Goal: Book appointment/travel/reservation

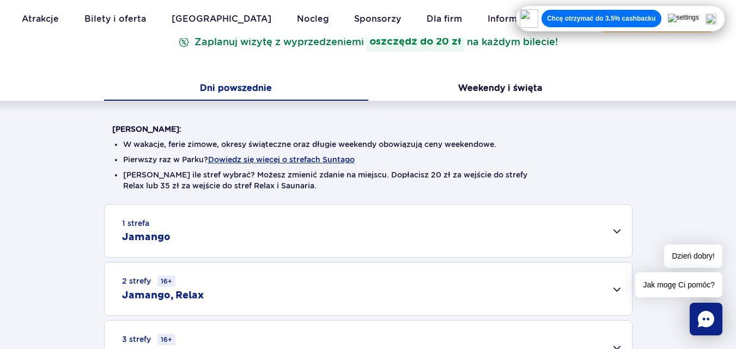
scroll to position [206, 0]
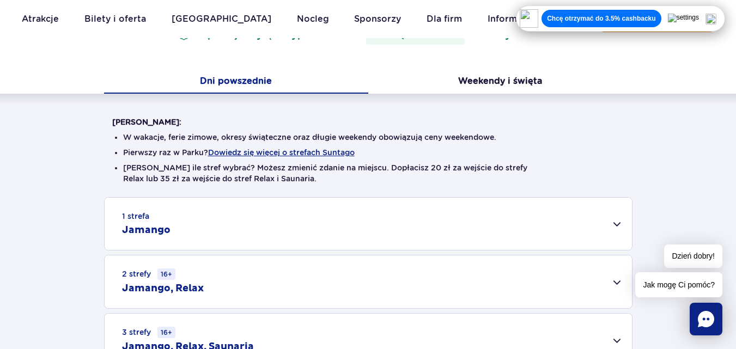
drag, startPoint x: 743, startPoint y: 51, endPoint x: 744, endPoint y: 83, distance: 31.6
click at [716, 21] on img at bounding box center [710, 19] width 11 height 11
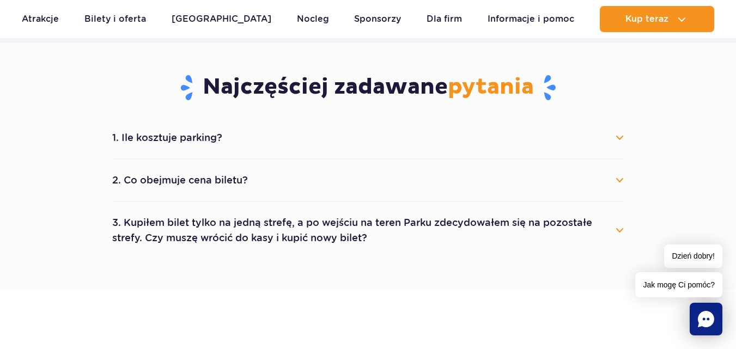
scroll to position [572, 0]
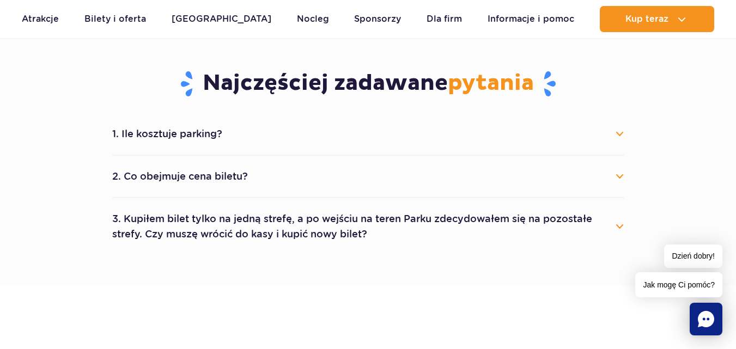
click at [577, 119] on li "1. Ile kosztuje parking? Parking kosztuje 25 zł za każdy rozpoczęty dzień kalen…" at bounding box center [368, 134] width 512 height 42
click at [610, 134] on button "1. Ile kosztuje parking?" at bounding box center [368, 134] width 512 height 24
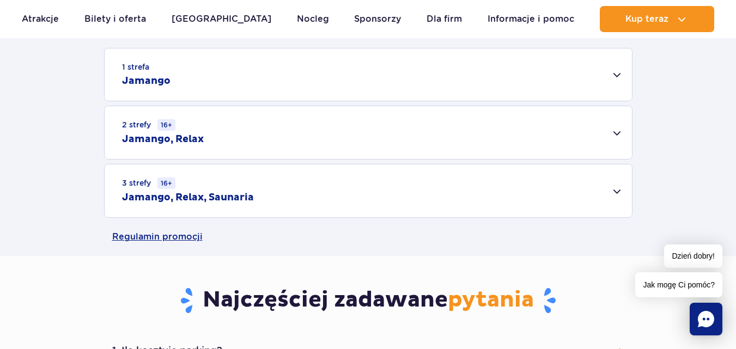
scroll to position [358, 0]
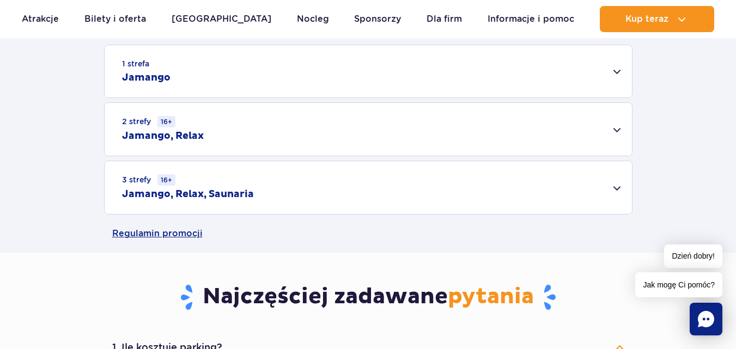
click at [618, 192] on div "3 strefy 16+ Jamango, Relax, Saunaria" at bounding box center [368, 187] width 527 height 53
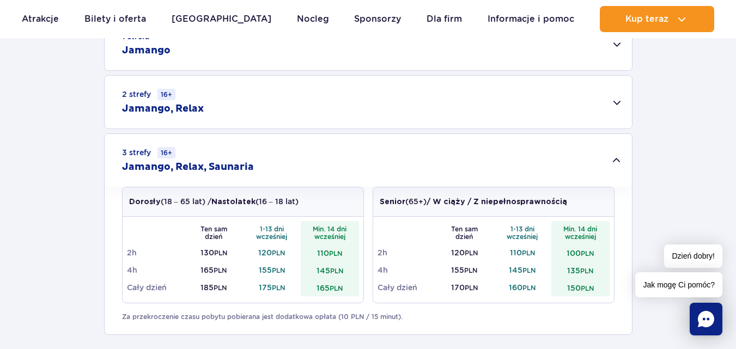
scroll to position [389, 0]
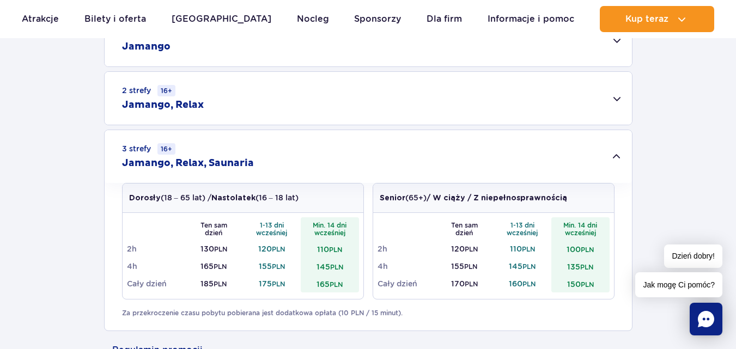
click at [606, 48] on div "1 strefa Jamango" at bounding box center [368, 40] width 527 height 52
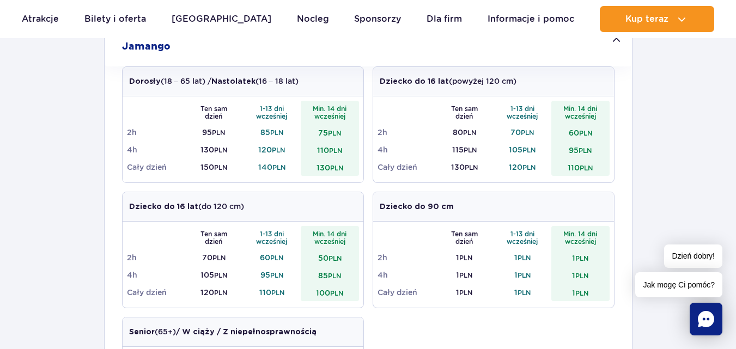
click at [606, 48] on div "1 strefa Jamango" at bounding box center [368, 40] width 527 height 52
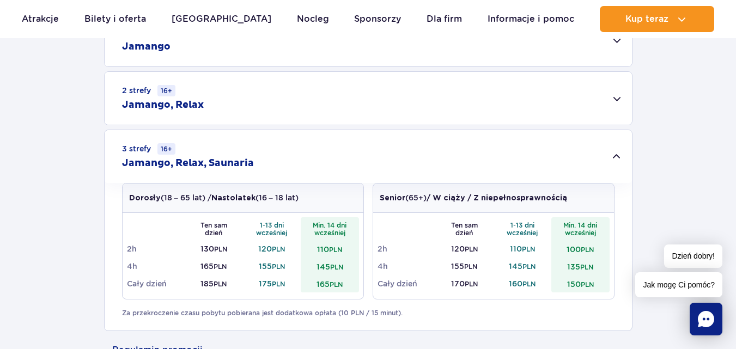
click at [617, 152] on div "3 strefy 16+ Jamango, Relax, Saunaria" at bounding box center [368, 156] width 527 height 53
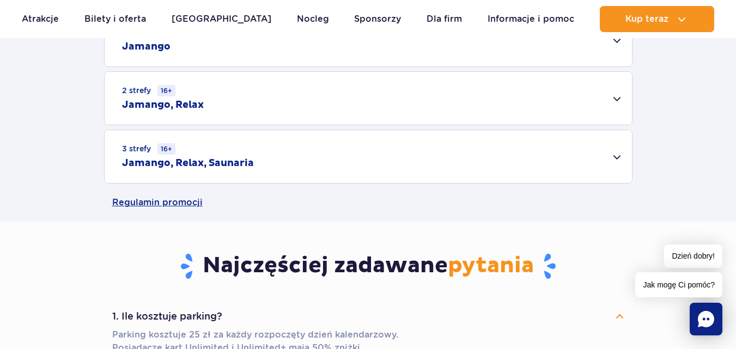
click at [626, 159] on div "3 strefy 16+ Jamango, Relax, Saunaria" at bounding box center [368, 156] width 527 height 53
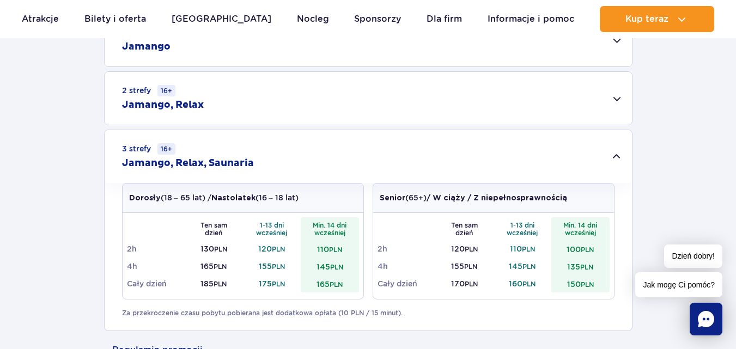
click at [34, 163] on div "1 strefa Jamango Dorosły (18 – 65 lat) / Nastolatek (16 – 18 lat) Ten sam dzień…" at bounding box center [368, 173] width 736 height 318
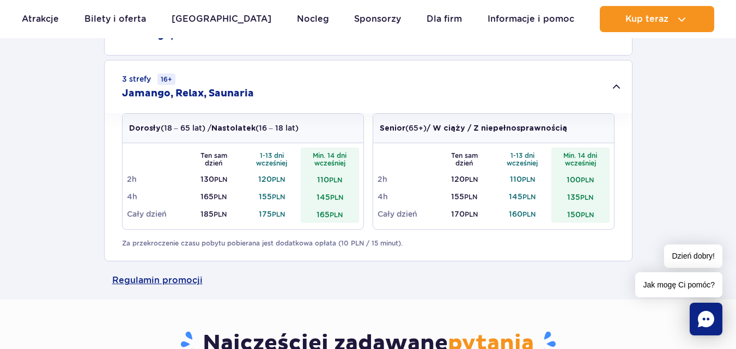
click at [611, 82] on div "3 strefy 16+ Jamango, Relax, Saunaria" at bounding box center [368, 86] width 527 height 53
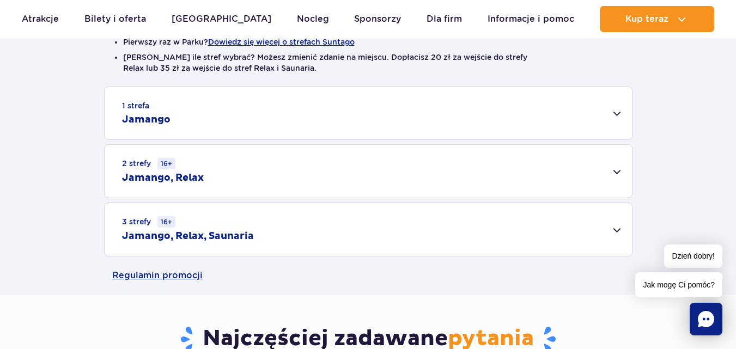
scroll to position [307, 0]
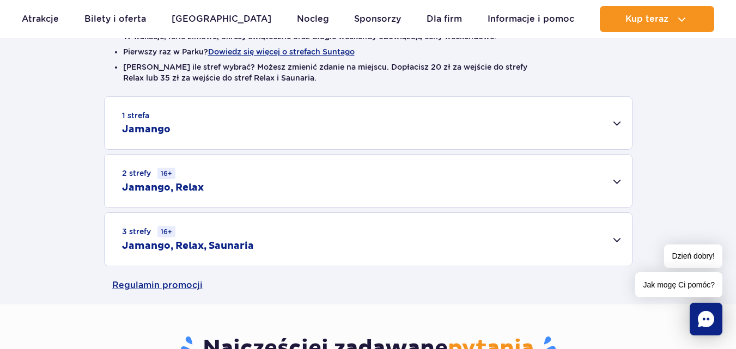
click at [610, 115] on div "1 strefa Jamango" at bounding box center [368, 123] width 527 height 52
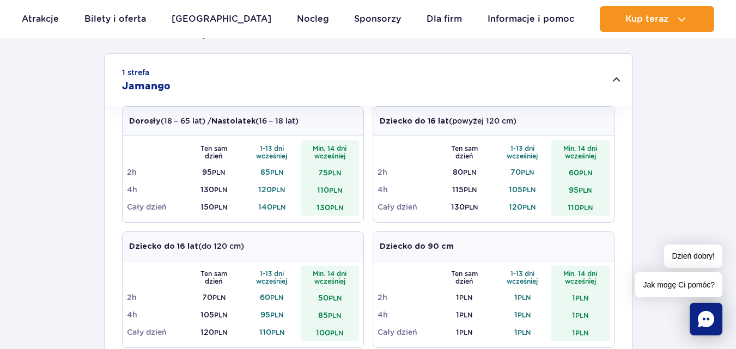
scroll to position [341, 0]
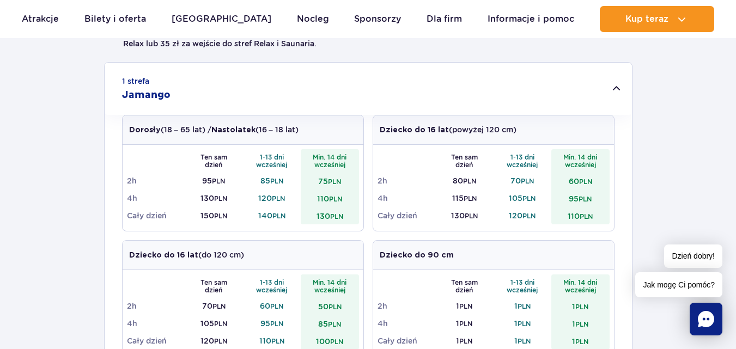
click at [600, 90] on div "1 strefa Jamango" at bounding box center [368, 89] width 527 height 52
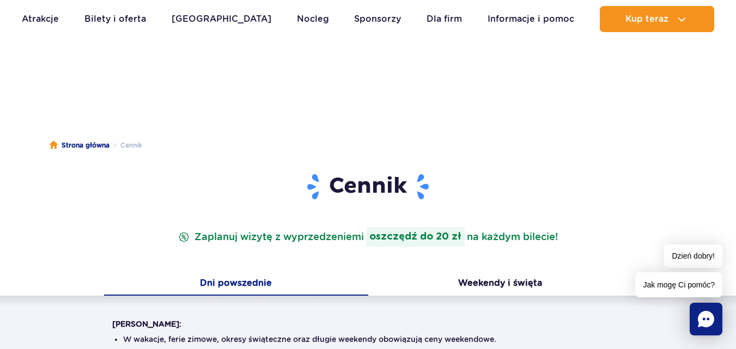
scroll to position [0, 0]
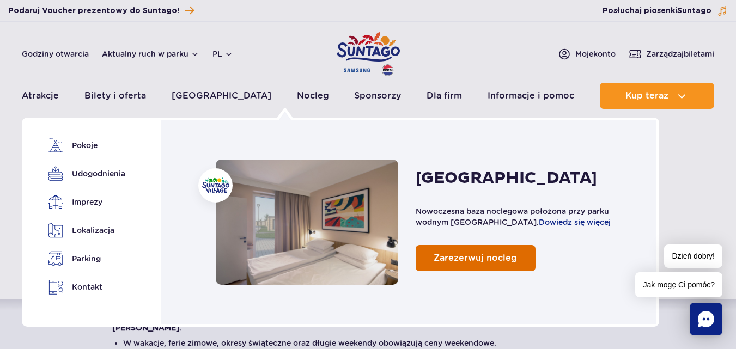
click at [436, 251] on link "Zarezerwuj nocleg" at bounding box center [476, 258] width 120 height 26
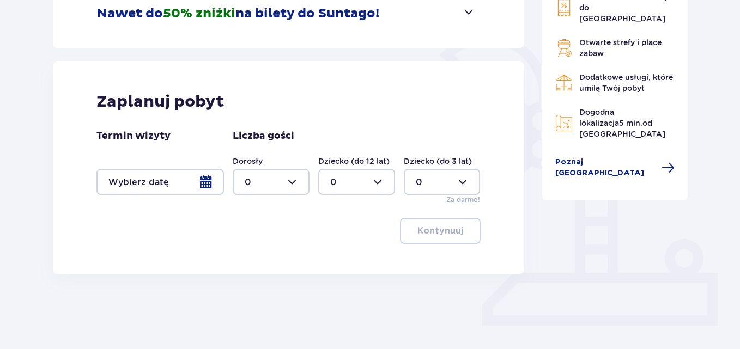
scroll to position [256, 0]
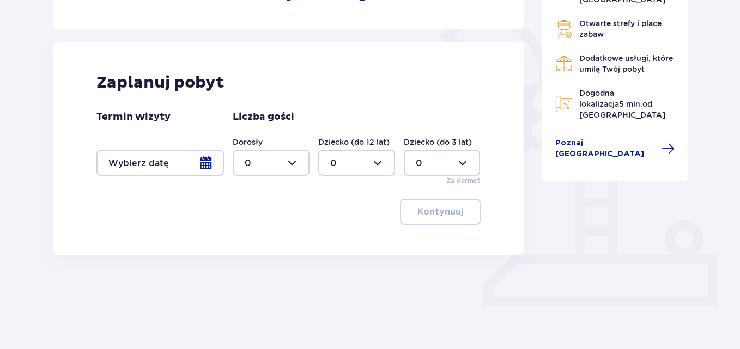
click at [162, 155] on div at bounding box center [159, 163] width 127 height 26
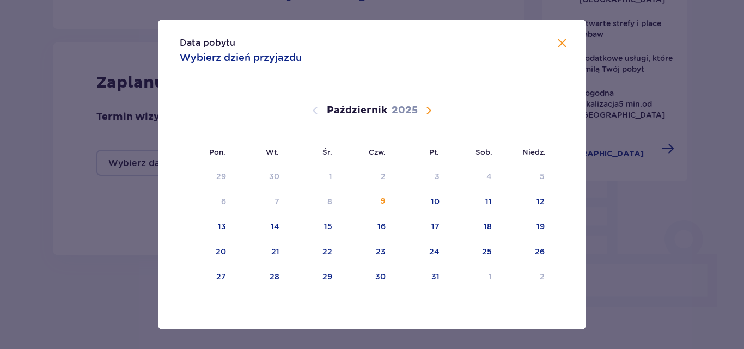
click at [425, 107] on span "Następny miesiąc" at bounding box center [428, 110] width 13 height 13
click at [432, 231] on div "14" at bounding box center [433, 226] width 9 height 11
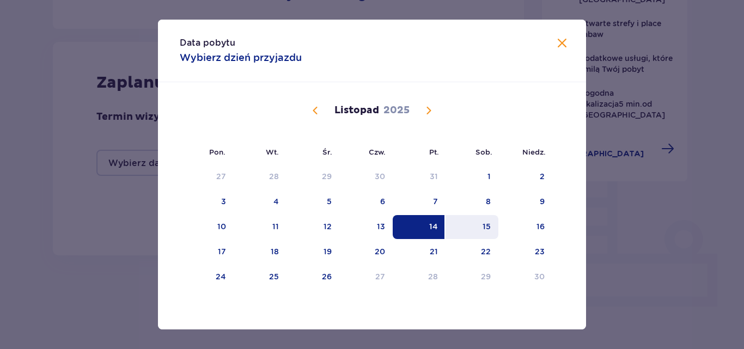
click at [491, 232] on div "15" at bounding box center [472, 227] width 53 height 24
type input "14.11.25 - 15.11.25"
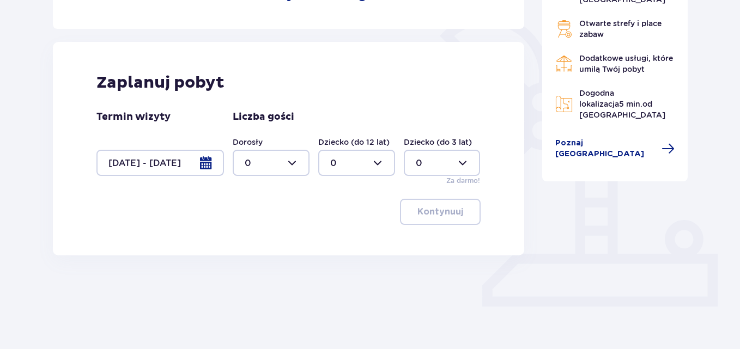
click at [288, 159] on div at bounding box center [271, 163] width 77 height 26
click at [270, 235] on span "2" at bounding box center [271, 241] width 75 height 23
type input "2"
click at [430, 220] on button "Kontynuuj" at bounding box center [440, 212] width 81 height 26
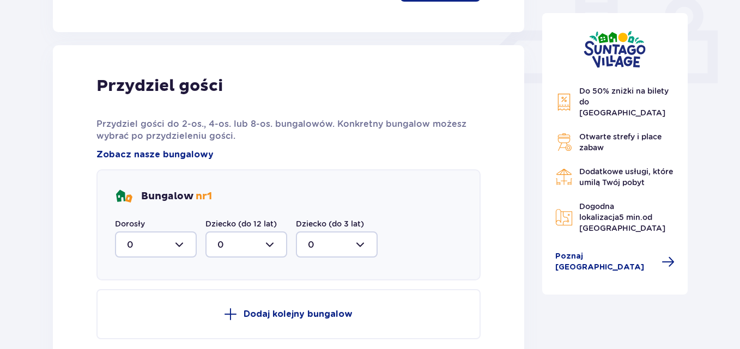
scroll to position [512, 0]
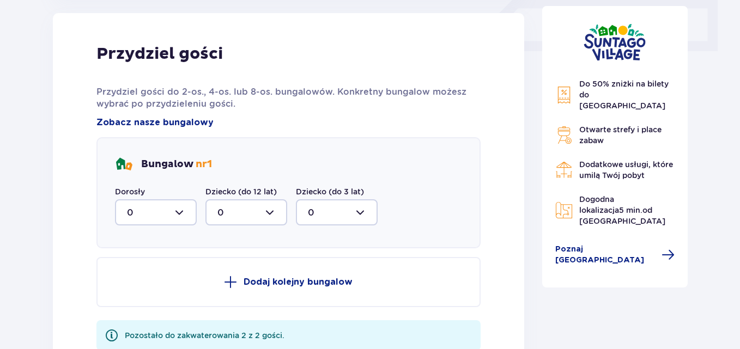
click at [187, 212] on div at bounding box center [156, 212] width 82 height 26
click at [149, 290] on div "2" at bounding box center [156, 291] width 58 height 12
type input "2"
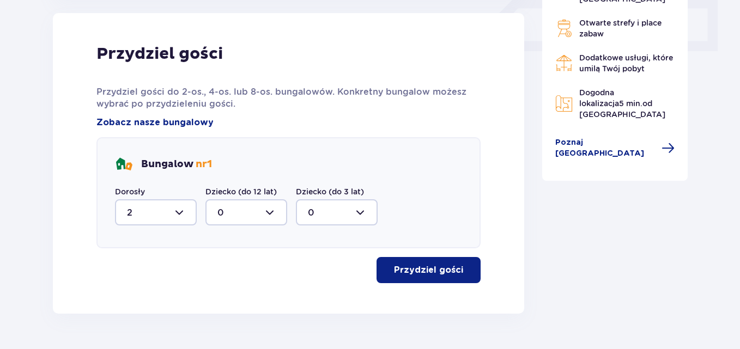
click at [398, 271] on p "Przydziel gości" at bounding box center [428, 270] width 69 height 12
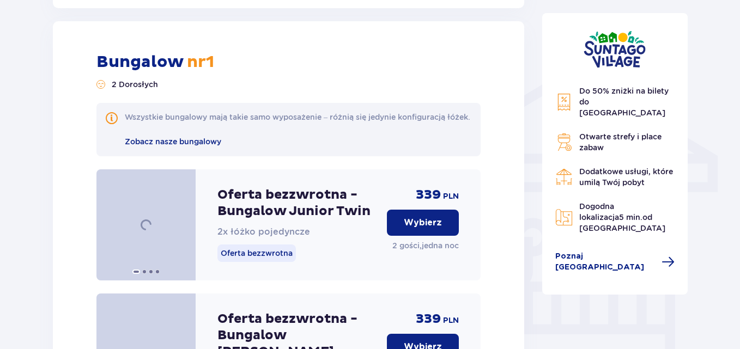
scroll to position [825, 0]
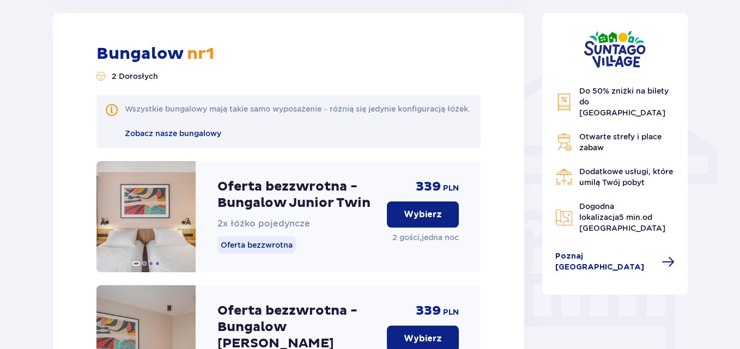
drag, startPoint x: 739, startPoint y: 101, endPoint x: 742, endPoint y: 124, distance: 23.6
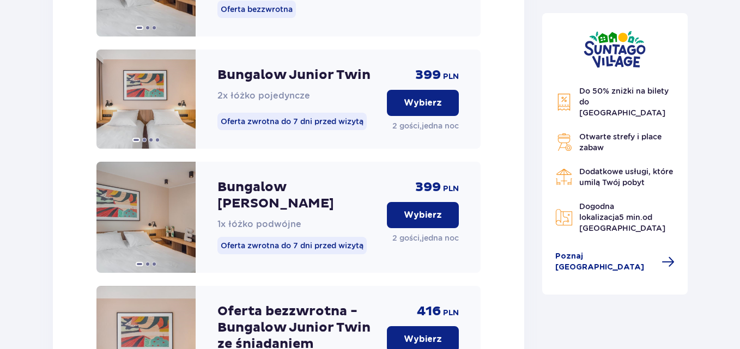
scroll to position [1178, 0]
